Goal: Complete application form

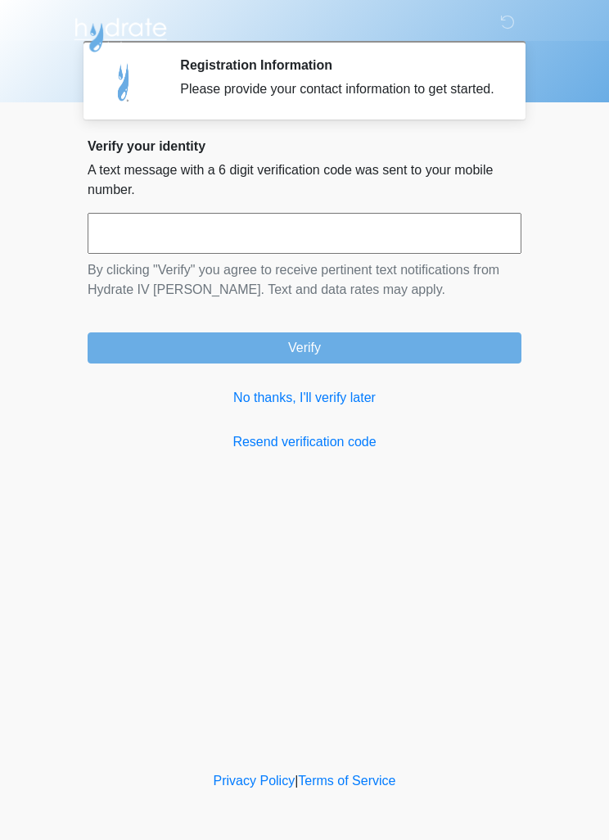
click at [328, 408] on link "No thanks, I'll verify later" at bounding box center [305, 398] width 434 height 20
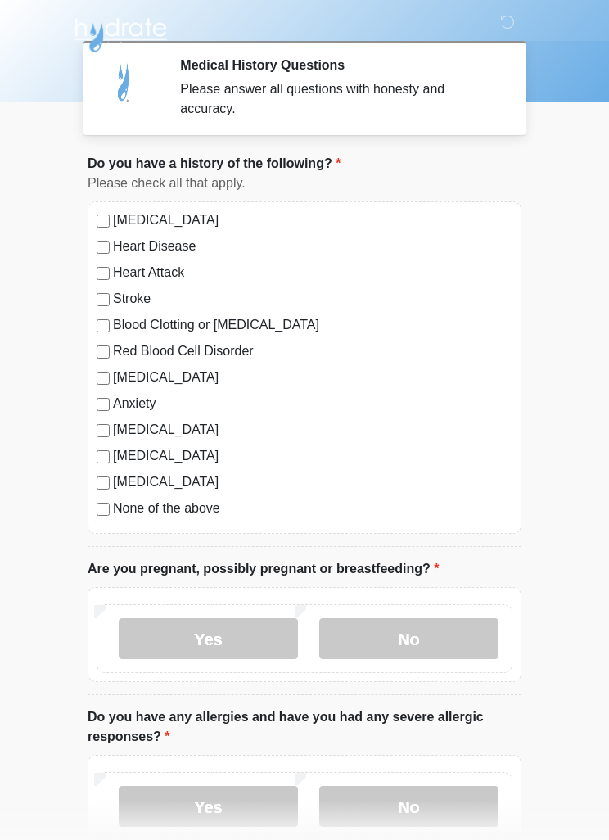
click at [101, 496] on div "[MEDICAL_DATA] Heart Disease Heart Attack Stroke Blood Clotting or [MEDICAL_DAT…" at bounding box center [305, 367] width 434 height 332
click at [115, 503] on label "None of the above" at bounding box center [312, 508] width 399 height 20
click at [457, 624] on label "No" at bounding box center [408, 638] width 179 height 41
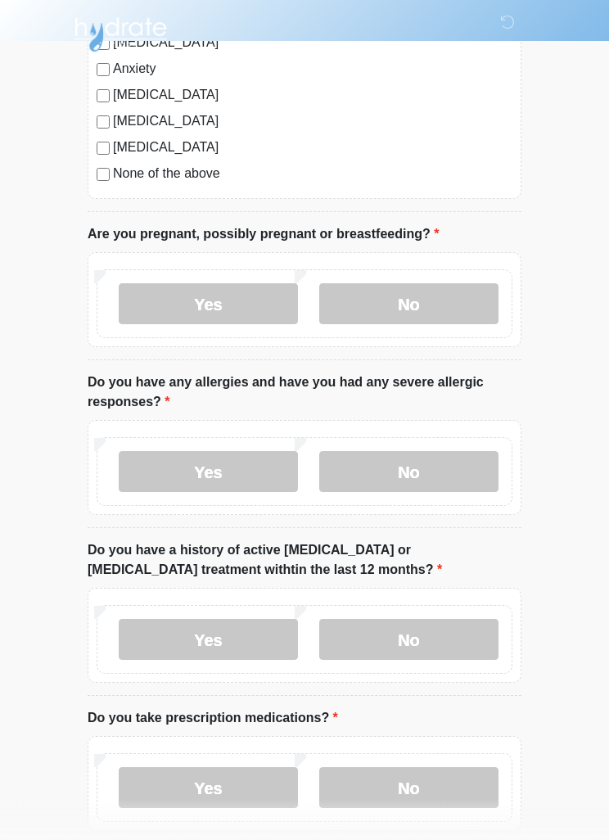
scroll to position [336, 0]
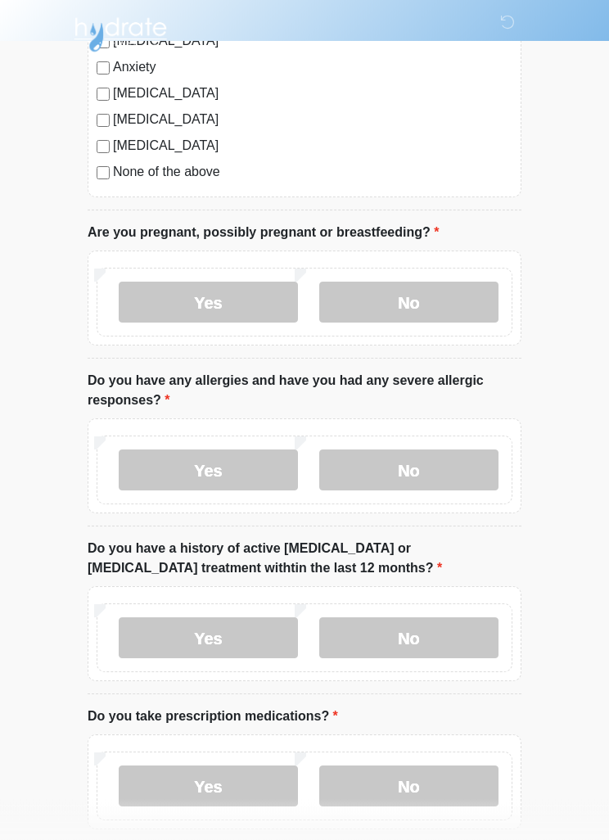
click at [467, 455] on label "No" at bounding box center [408, 470] width 179 height 41
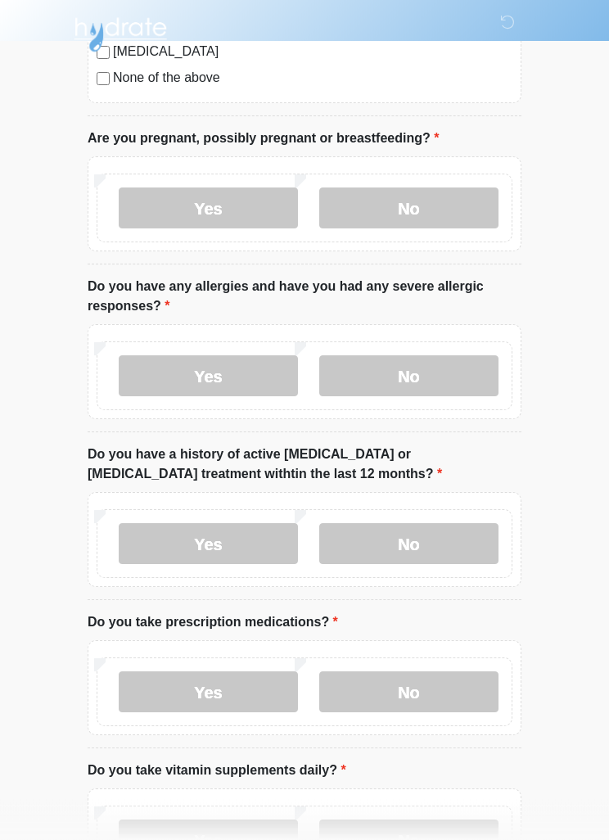
scroll to position [430, 0]
click at [466, 538] on label "No" at bounding box center [408, 543] width 179 height 41
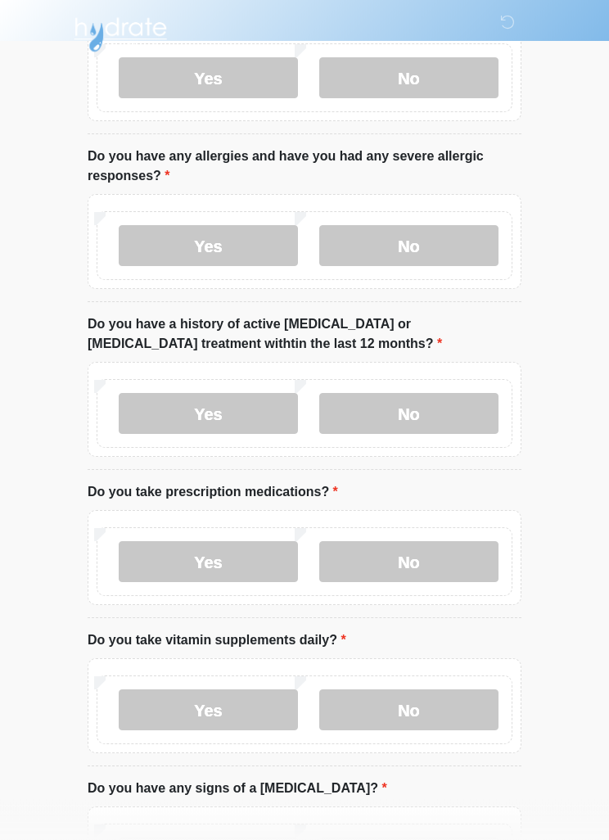
scroll to position [562, 0]
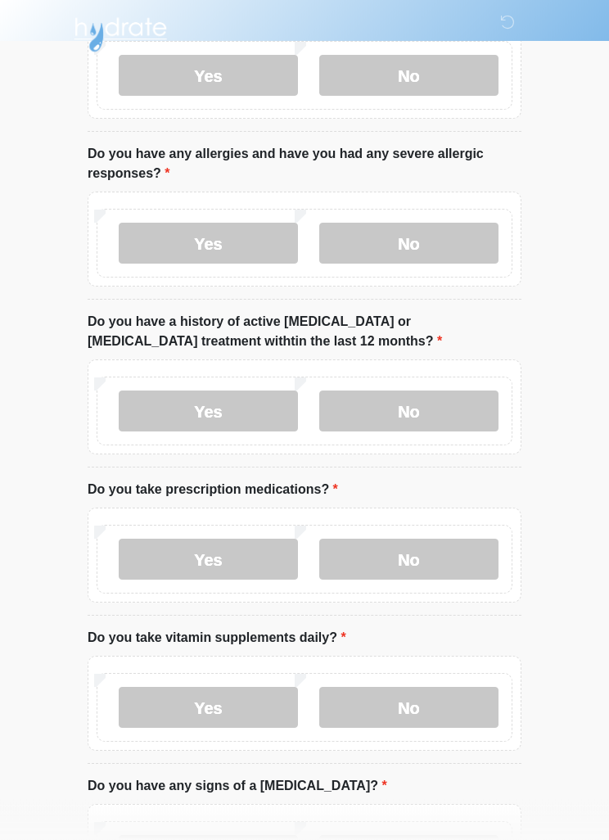
click at [260, 701] on label "Yes" at bounding box center [208, 707] width 179 height 41
click at [427, 559] on label "No" at bounding box center [408, 558] width 179 height 41
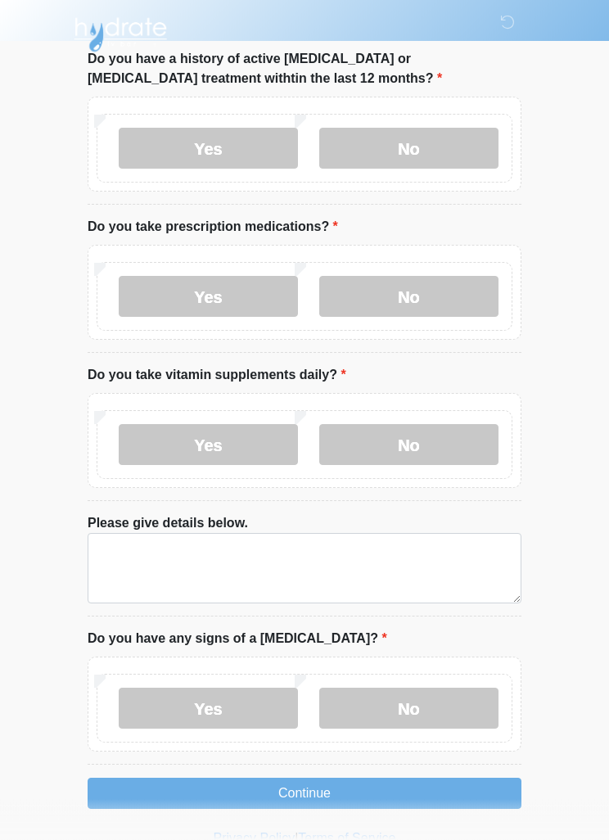
scroll to position [827, 0]
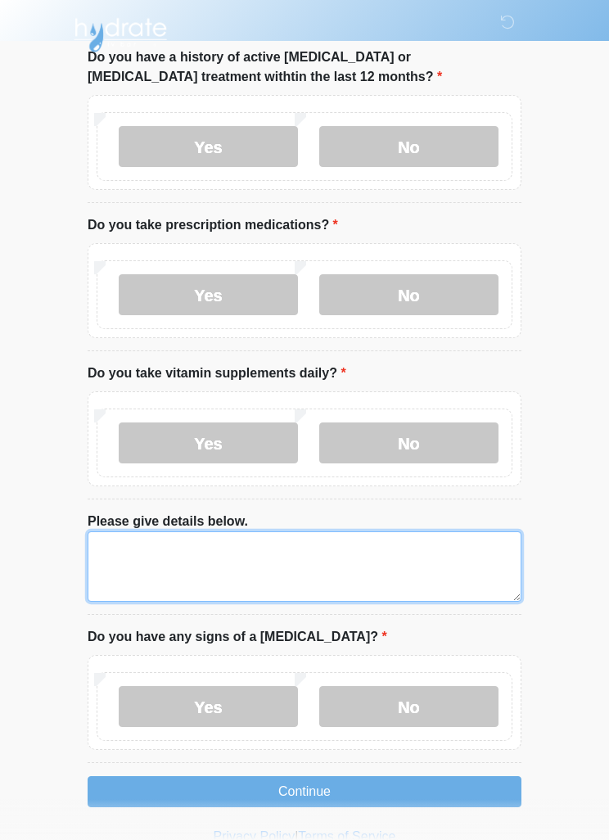
click at [146, 565] on textarea "Please give details below." at bounding box center [305, 566] width 434 height 70
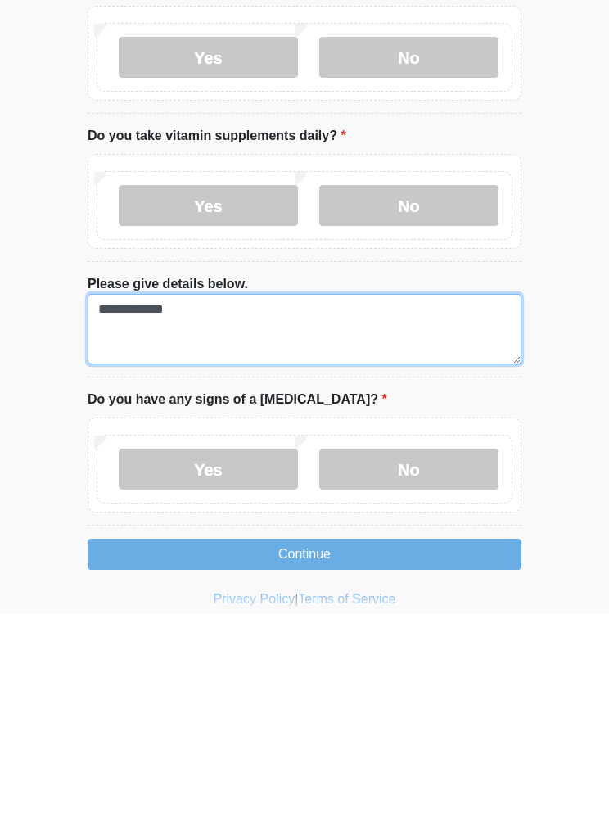
type textarea "**********"
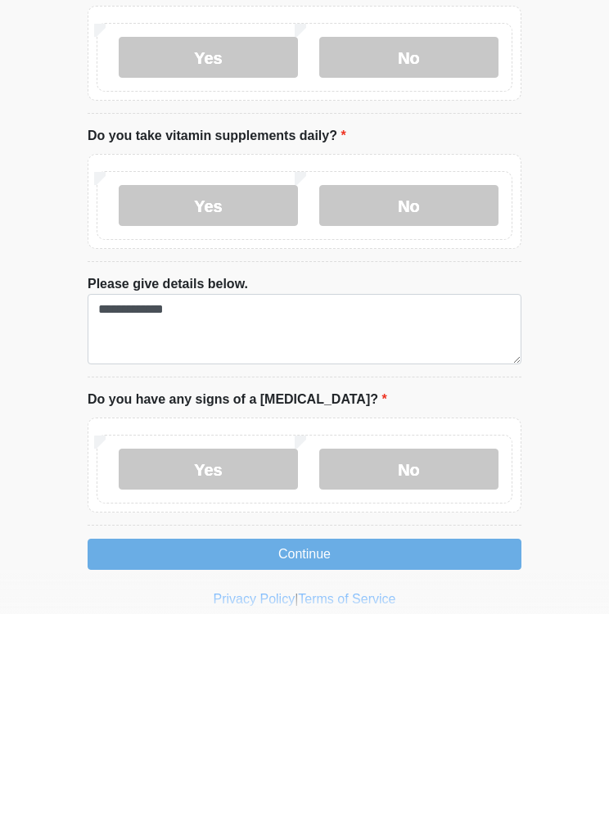
click at [436, 674] on label "No" at bounding box center [408, 694] width 179 height 41
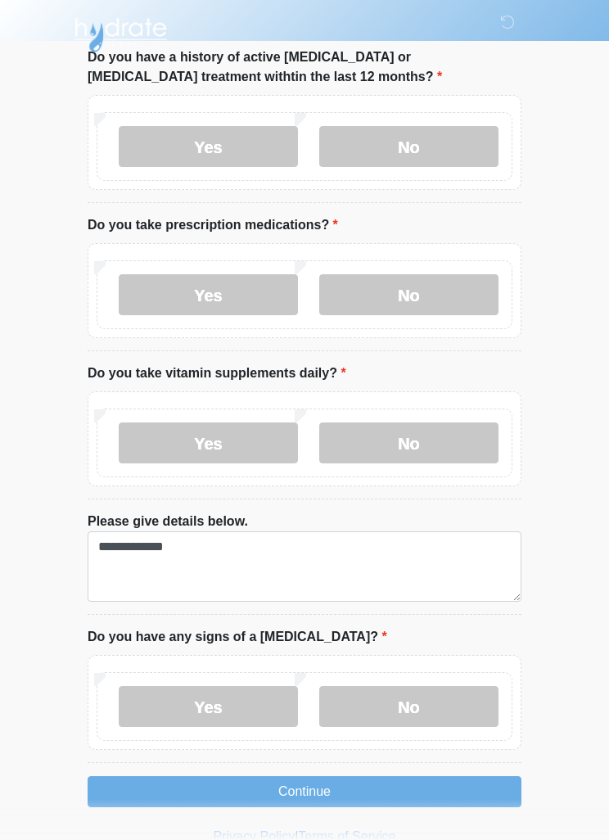
click at [424, 789] on button "Continue" at bounding box center [305, 791] width 434 height 31
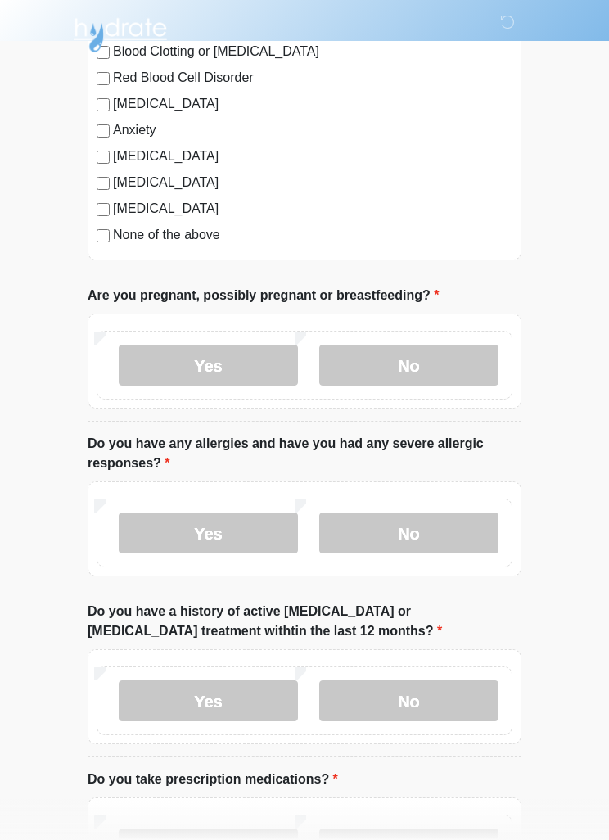
scroll to position [0, 0]
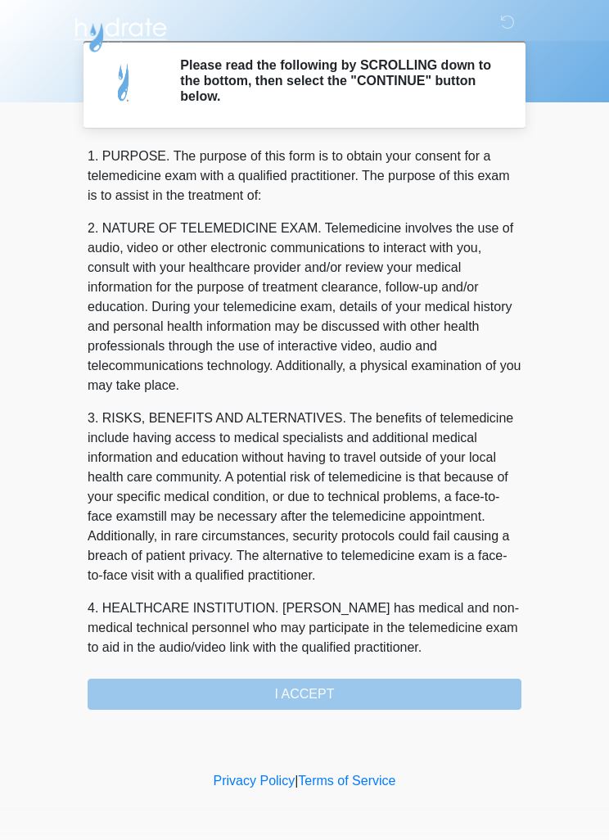
click at [444, 688] on div "1. PURPOSE. The purpose of this form is to obtain your consent for a telemedici…" at bounding box center [305, 427] width 434 height 563
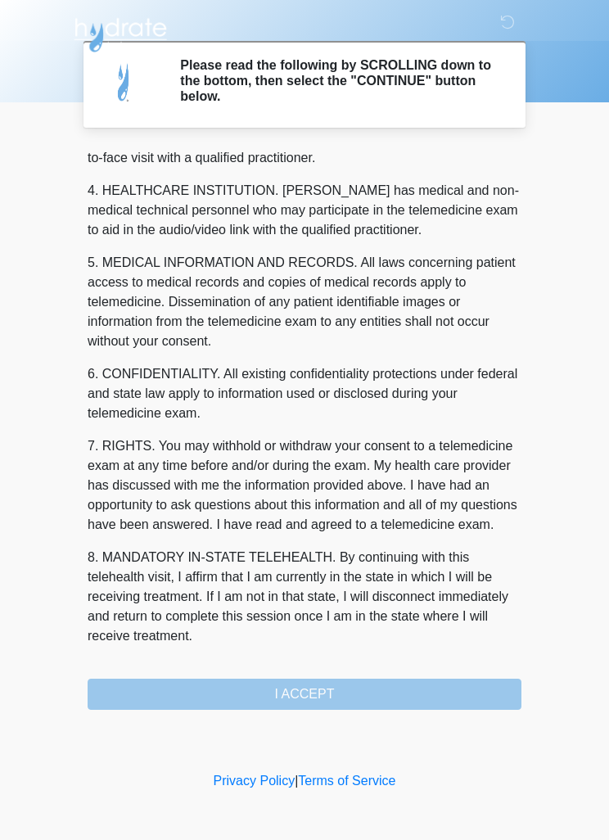
scroll to position [457, 0]
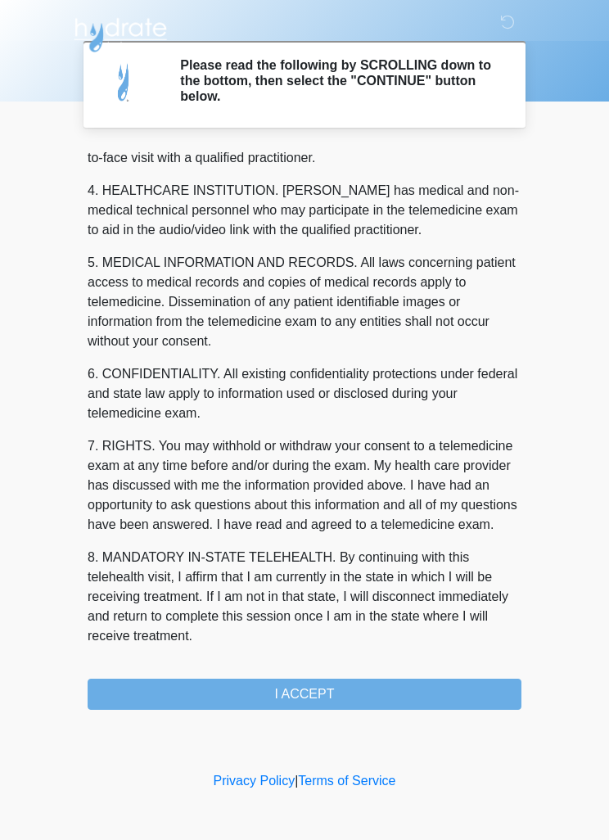
click at [400, 690] on button "I ACCEPT" at bounding box center [305, 693] width 434 height 31
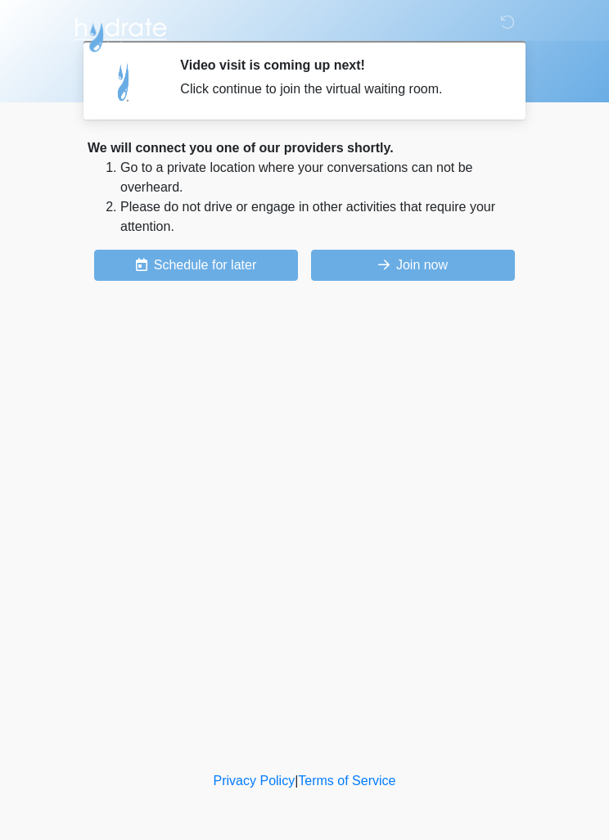
click at [467, 252] on button "Join now" at bounding box center [413, 265] width 204 height 31
